Goal: Find specific page/section: Find specific page/section

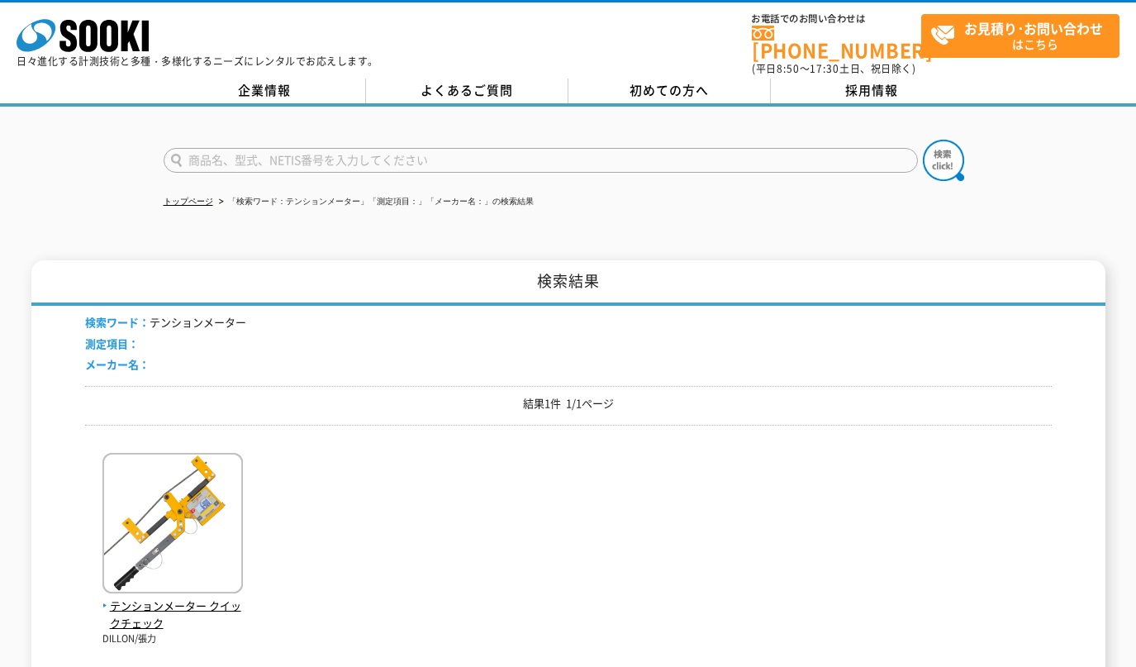
click at [274, 148] on input "text" at bounding box center [541, 160] width 755 height 25
type input "APS"
click at [956, 146] on img at bounding box center [943, 160] width 41 height 41
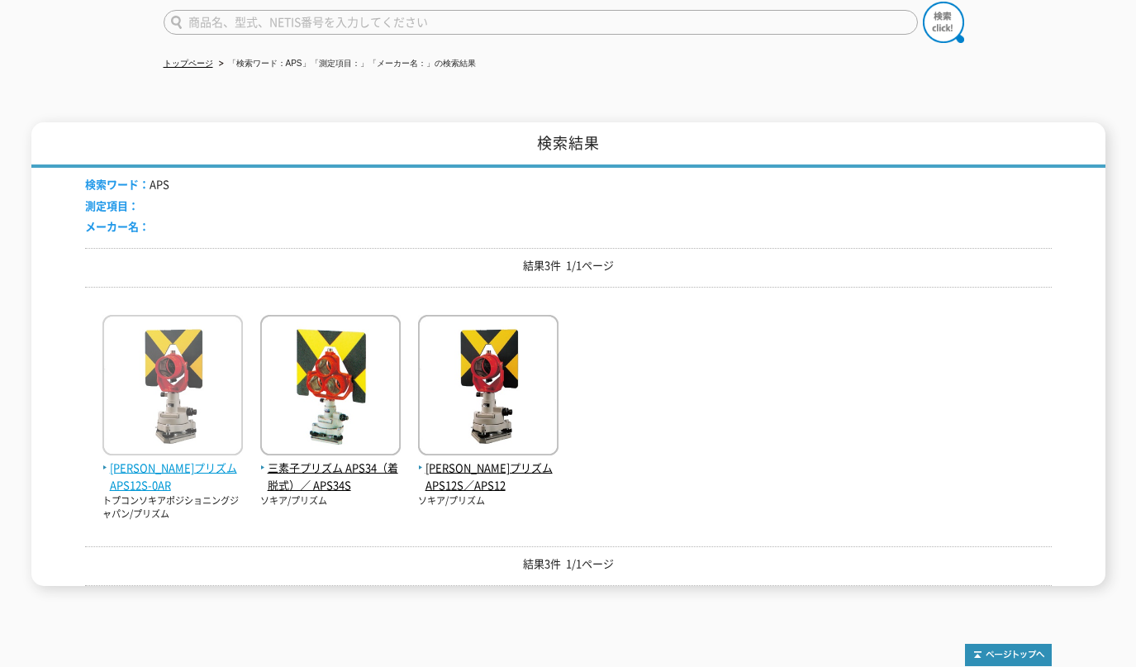
click at [194, 376] on img at bounding box center [172, 387] width 140 height 145
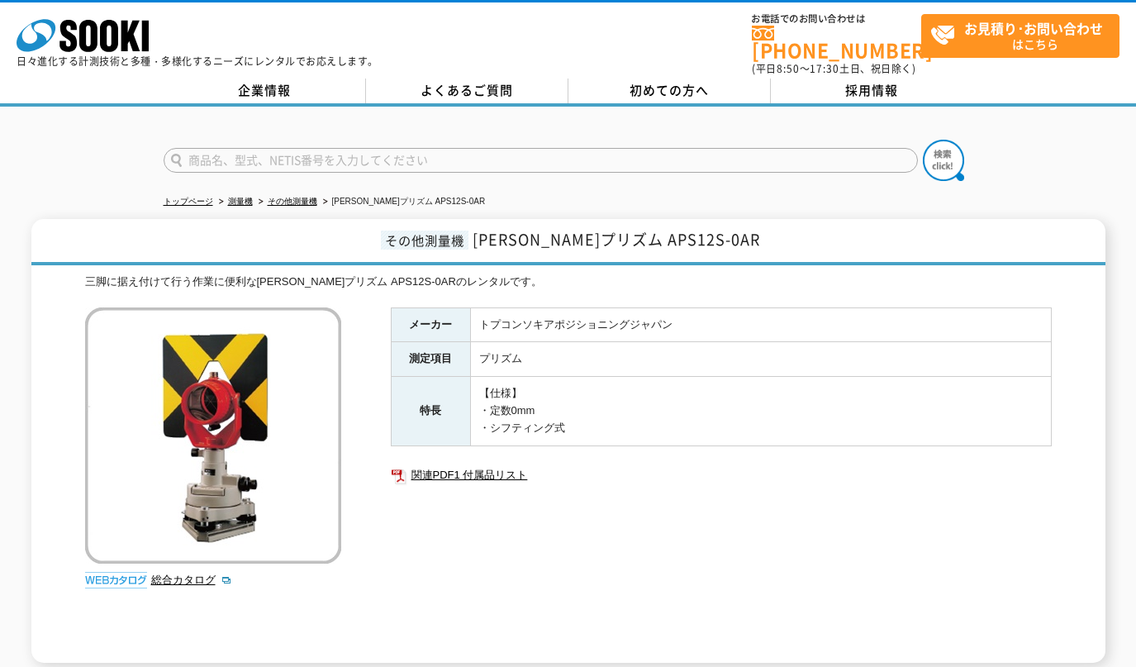
click at [181, 560] on div "総合カタログ" at bounding box center [215, 451] width 260 height 289
click at [183, 574] on link "総合カタログ" at bounding box center [191, 580] width 81 height 12
